Goal: Information Seeking & Learning: Find specific page/section

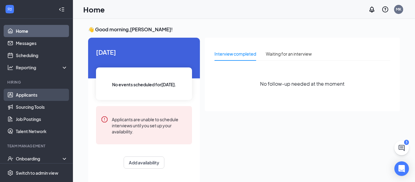
click at [30, 93] on link "Applicants" at bounding box center [42, 95] width 52 height 12
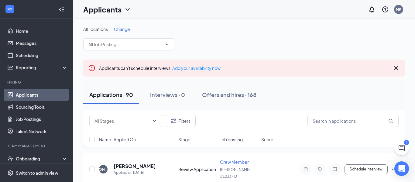
scroll to position [9, 0]
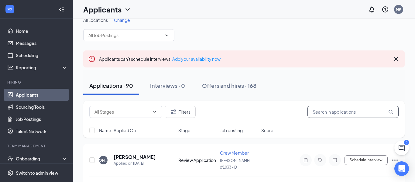
click at [338, 110] on input "text" at bounding box center [352, 112] width 91 height 12
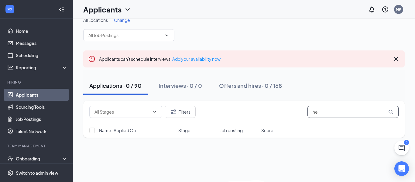
type input "h"
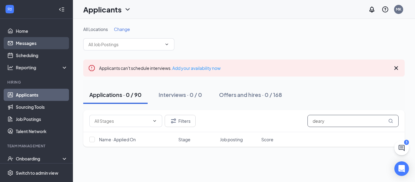
type input "deary"
click at [34, 42] on link "Messages" at bounding box center [42, 43] width 52 height 12
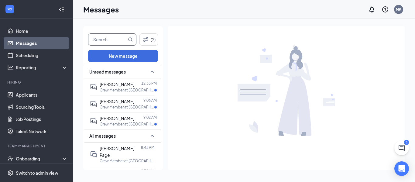
click at [114, 36] on input "text" at bounding box center [107, 40] width 38 height 12
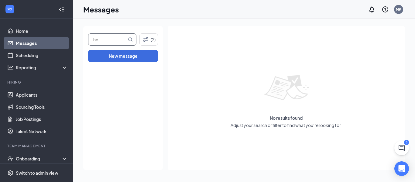
type input "h"
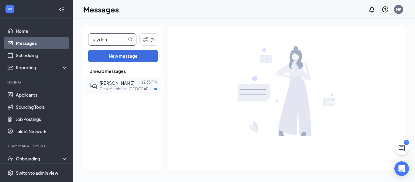
click at [135, 87] on p "Crew Member at [GEOGRAPHIC_DATA][PERSON_NAME] #1033 - Diamond" at bounding box center [127, 88] width 55 height 5
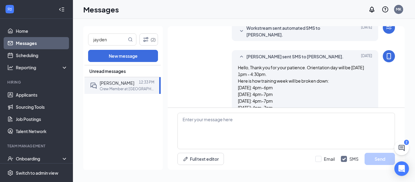
scroll to position [275, 0]
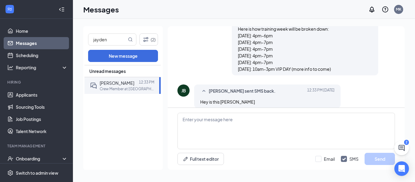
click at [26, 44] on link "Messages" at bounding box center [42, 43] width 52 height 12
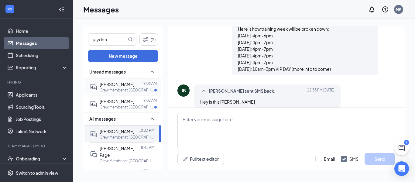
click at [128, 86] on span "[PERSON_NAME]" at bounding box center [117, 83] width 35 height 5
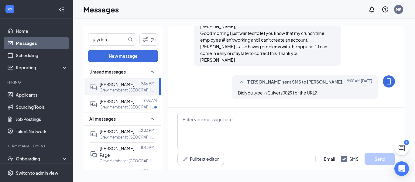
scroll to position [365, 0]
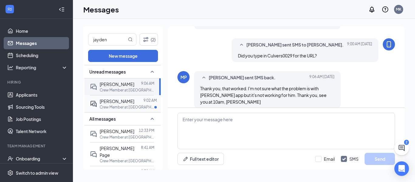
click at [119, 104] on div "[PERSON_NAME]" at bounding box center [117, 101] width 35 height 7
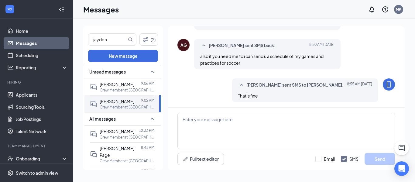
scroll to position [175, 0]
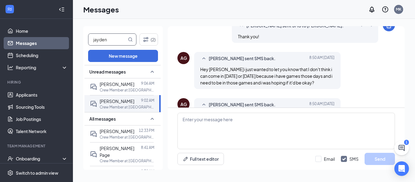
click at [111, 40] on input "jayden" at bounding box center [107, 40] width 38 height 12
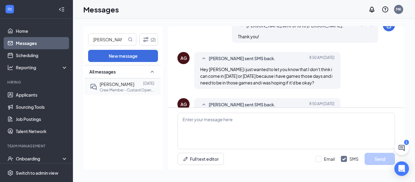
click at [111, 89] on p "Crew Member - Custard Opening at [GEOGRAPHIC_DATA][PERSON_NAME] #1033 - Diamond" at bounding box center [127, 89] width 55 height 5
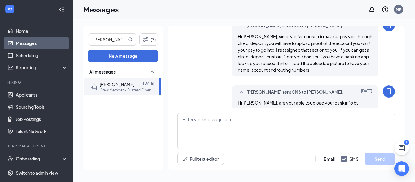
scroll to position [335, 0]
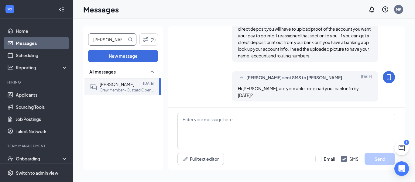
click at [116, 39] on input "[PERSON_NAME]" at bounding box center [107, 40] width 38 height 12
type input "t"
click at [111, 89] on p "Prep Team Member at [PERSON_NAME] #1033 - Diamond" at bounding box center [127, 89] width 55 height 5
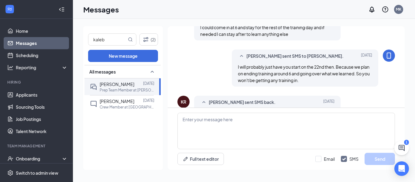
scroll to position [210, 0]
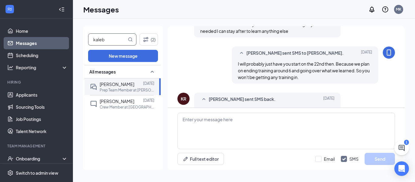
click at [112, 37] on input "kaleb" at bounding box center [107, 40] width 38 height 12
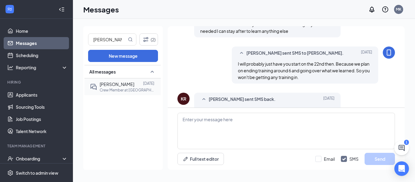
click at [113, 89] on p "Crew Member at [GEOGRAPHIC_DATA][PERSON_NAME] #1033 - Diamond" at bounding box center [127, 89] width 55 height 5
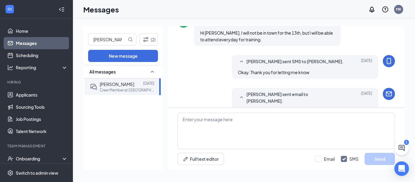
scroll to position [274, 0]
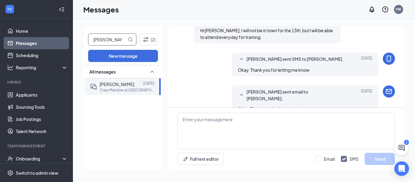
click at [109, 39] on input "[PERSON_NAME]" at bounding box center [107, 40] width 38 height 12
click at [124, 90] on p "Crew Member - Custard Opening at [GEOGRAPHIC_DATA][PERSON_NAME] #1033 - Diamond" at bounding box center [127, 89] width 55 height 5
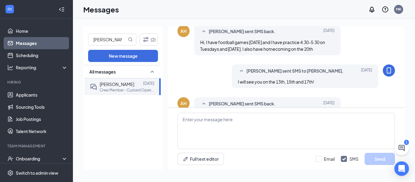
scroll to position [203, 0]
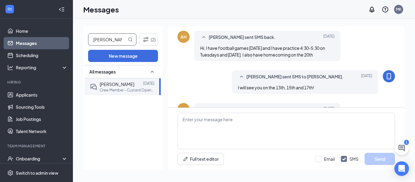
click at [114, 40] on input "[PERSON_NAME]" at bounding box center [107, 40] width 38 height 12
click at [126, 91] on p "Crew Member at [GEOGRAPHIC_DATA][PERSON_NAME] #1033 - Diamond" at bounding box center [127, 89] width 55 height 5
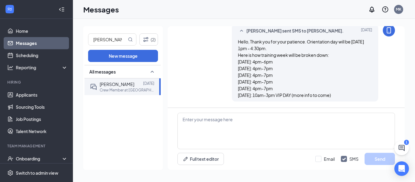
scroll to position [295, 0]
click at [106, 36] on input "[PERSON_NAME]" at bounding box center [107, 40] width 38 height 12
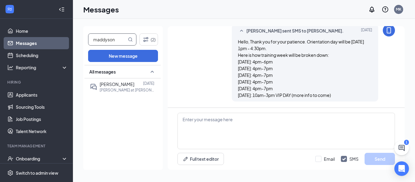
click at [110, 102] on div "All messages [PERSON_NAME] [DATE] [PERSON_NAME] at [PERSON_NAME] #1033 - Diamond" at bounding box center [122, 117] width 76 height 105
click at [117, 87] on span "[PERSON_NAME]" at bounding box center [117, 83] width 35 height 5
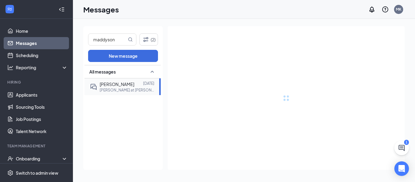
click at [117, 87] on span "[PERSON_NAME]" at bounding box center [117, 83] width 35 height 5
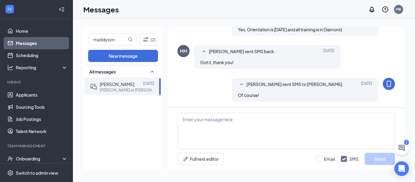
scroll to position [392, 0]
click at [120, 40] on input "maddyson" at bounding box center [107, 40] width 38 height 12
click at [120, 90] on p "[PERSON_NAME] at [PERSON_NAME] #1033 - Diamond" at bounding box center [127, 89] width 55 height 5
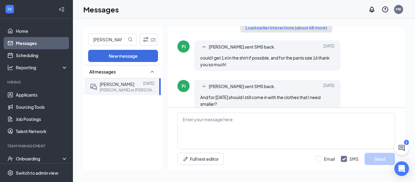
click at [264, 27] on button "Load earlier interactions (about 68 more)" at bounding box center [286, 28] width 92 height 10
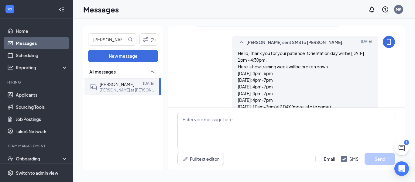
scroll to position [285, 0]
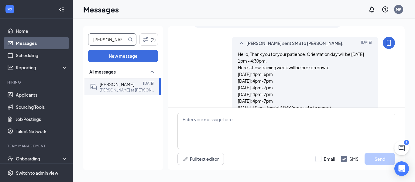
click at [113, 36] on input "[PERSON_NAME]" at bounding box center [107, 40] width 38 height 12
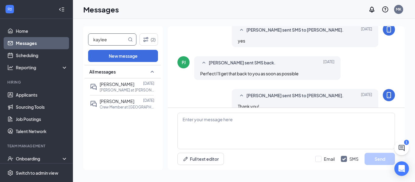
scroll to position [493, 0]
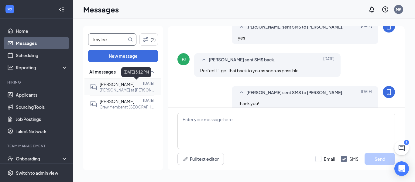
click at [144, 84] on p "[DATE]" at bounding box center [148, 83] width 11 height 5
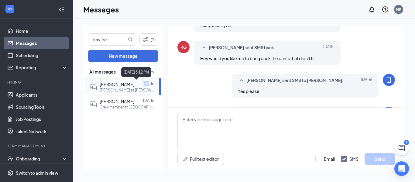
scroll to position [258, 0]
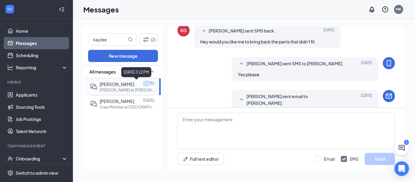
click at [144, 84] on p "[DATE]" at bounding box center [148, 83] width 11 height 5
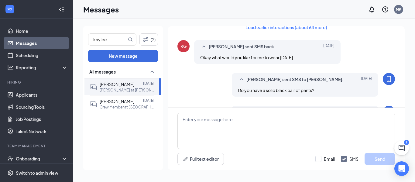
scroll to position [0, 0]
click at [273, 29] on button "Load earlier interactions (about 64 more)" at bounding box center [286, 28] width 92 height 10
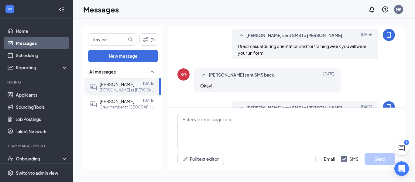
scroll to position [554, 0]
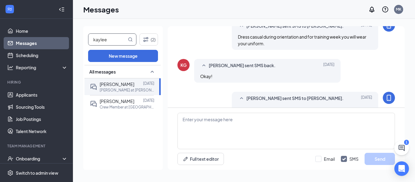
click at [115, 38] on input "kaylee" at bounding box center [107, 40] width 38 height 12
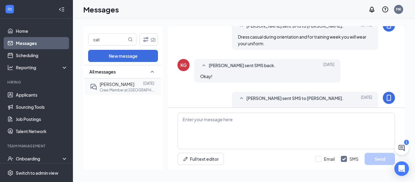
click at [119, 89] on p "Crew Member at [GEOGRAPHIC_DATA][PERSON_NAME] #1033 - Diamond" at bounding box center [127, 89] width 55 height 5
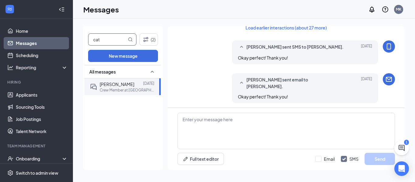
click at [103, 43] on input "cat" at bounding box center [107, 40] width 38 height 12
click at [115, 87] on span "[PERSON_NAME] [PERSON_NAME]" at bounding box center [117, 87] width 35 height 12
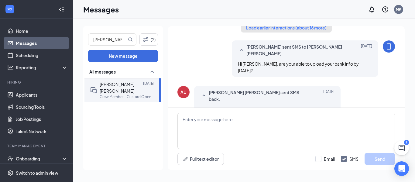
click at [274, 28] on button "Load earlier interactions (about 16 more)" at bounding box center [286, 28] width 91 height 10
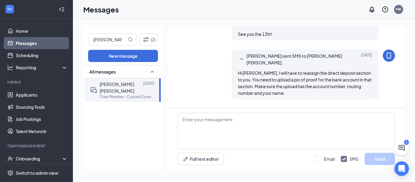
scroll to position [411, 0]
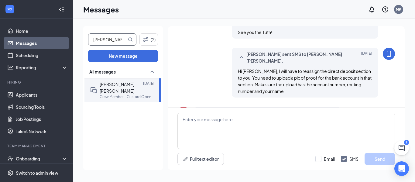
click at [106, 38] on input "[PERSON_NAME]" at bounding box center [107, 40] width 38 height 12
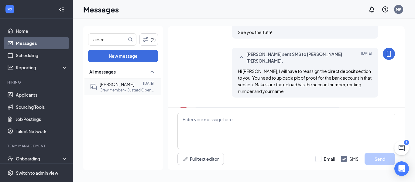
click at [125, 88] on p "Crew Member - Custard Opening at [GEOGRAPHIC_DATA][PERSON_NAME] #1033 - Diamond" at bounding box center [127, 89] width 55 height 5
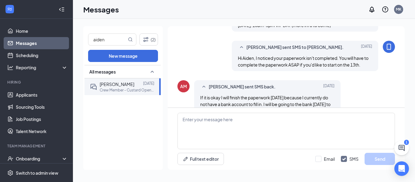
scroll to position [321, 0]
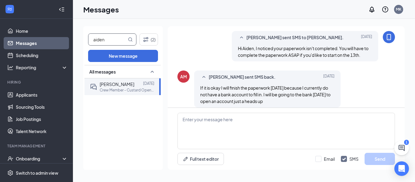
click at [111, 42] on input "aiden" at bounding box center [107, 40] width 38 height 12
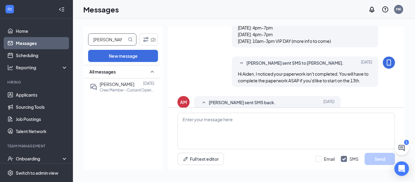
scroll to position [321, 0]
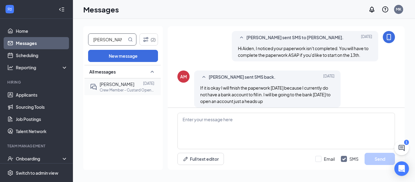
click at [119, 92] on p "Crew Member - Custard Opening at [GEOGRAPHIC_DATA][PERSON_NAME] #1033 - Diamond" at bounding box center [127, 89] width 55 height 5
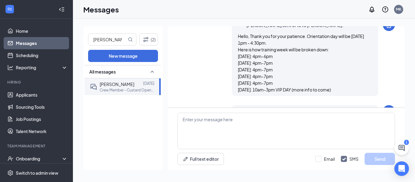
scroll to position [335, 0]
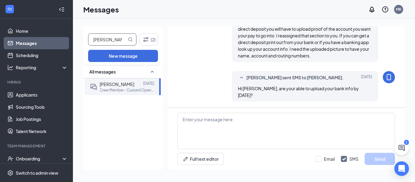
click at [112, 37] on input "[PERSON_NAME]" at bounding box center [107, 40] width 38 height 12
type input "[PERSON_NAME]"
click at [118, 86] on span "[PERSON_NAME]" at bounding box center [117, 83] width 35 height 5
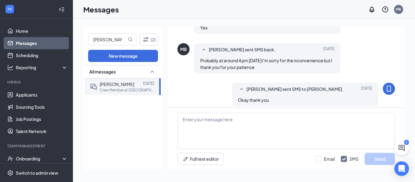
scroll to position [331, 0]
